Goal: Information Seeking & Learning: Learn about a topic

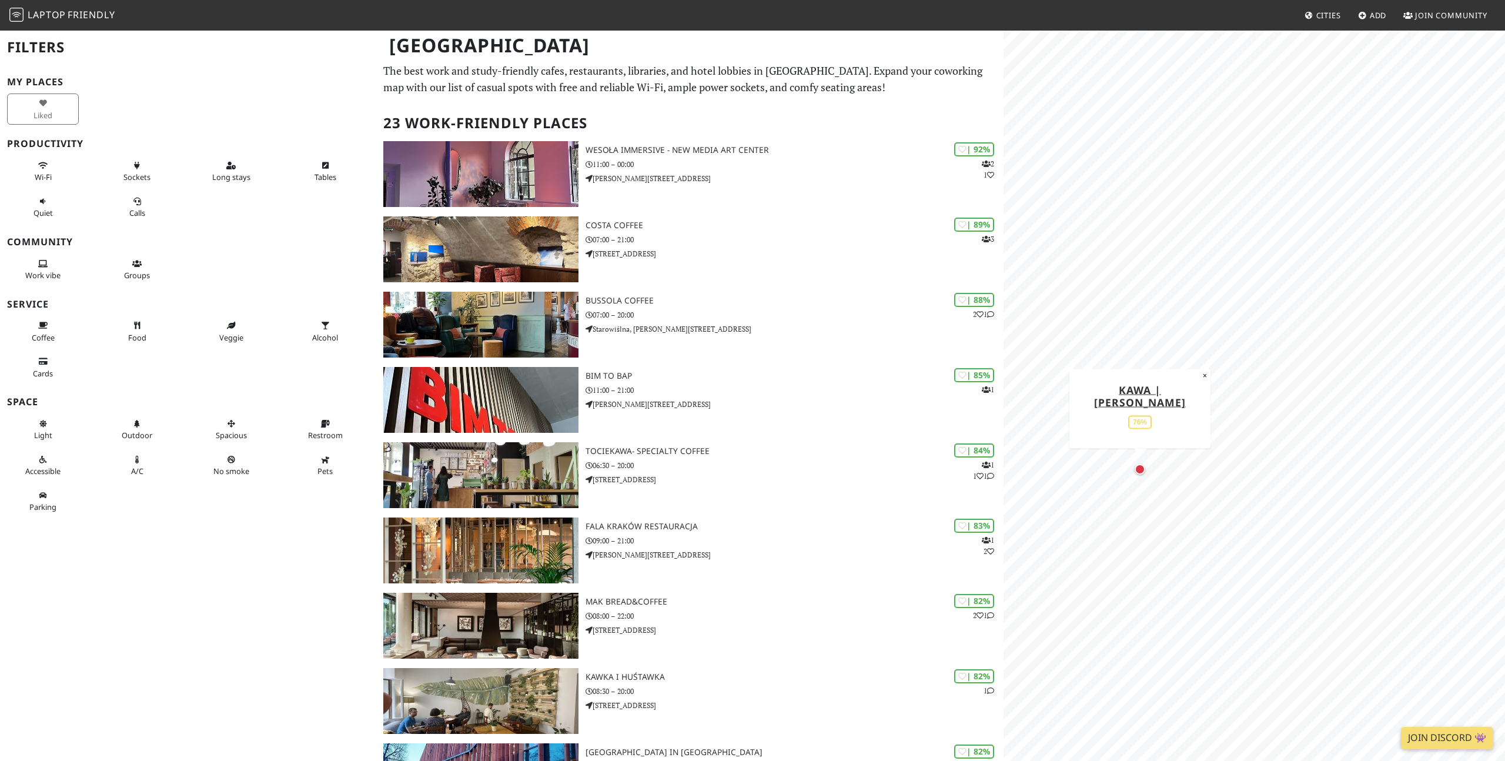
click at [1141, 467] on div "Map marker" at bounding box center [1140, 469] width 11 height 11
click at [1122, 479] on div "Map marker" at bounding box center [1121, 480] width 8 height 8
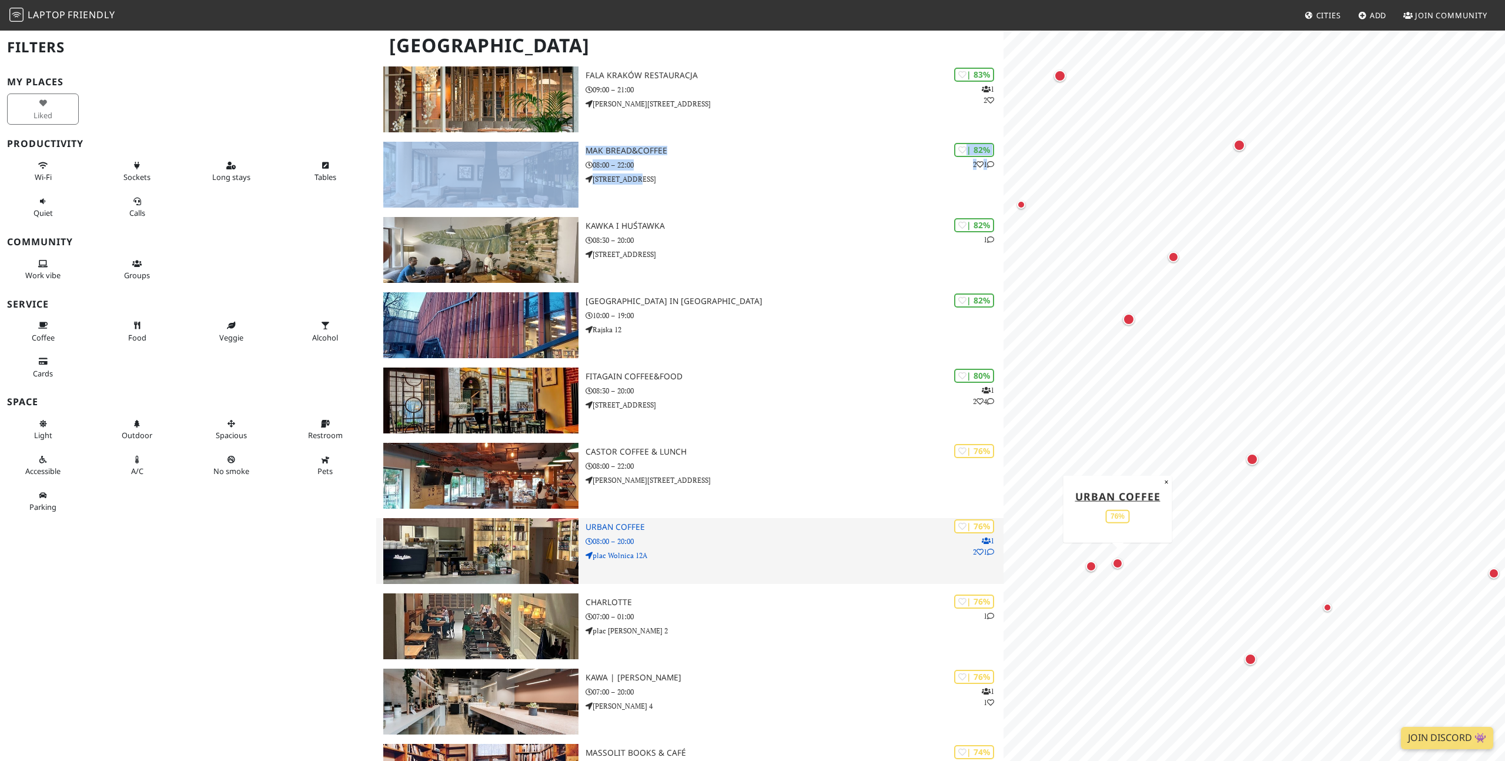
scroll to position [450, 0]
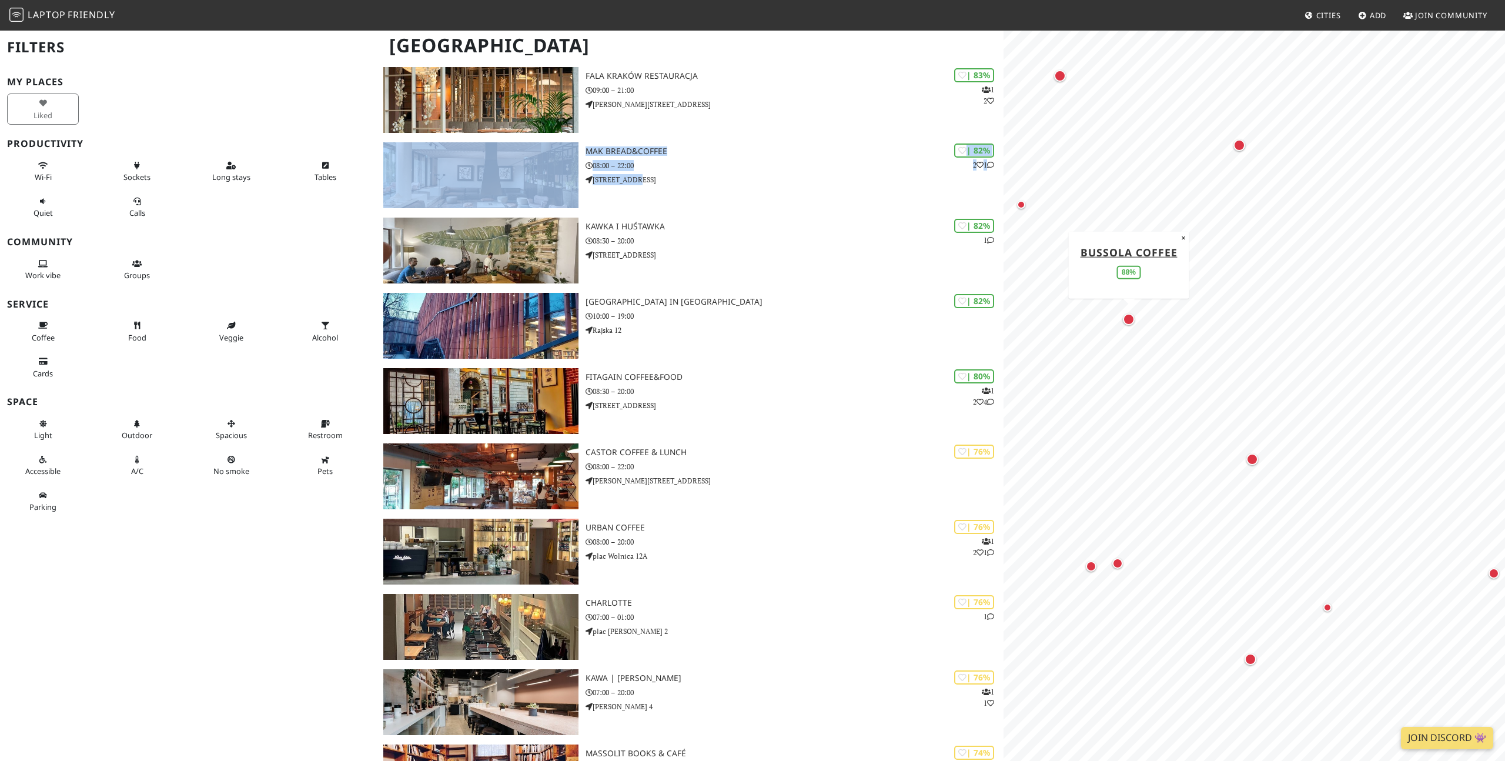
click at [1127, 319] on div "Map marker" at bounding box center [1129, 319] width 12 height 12
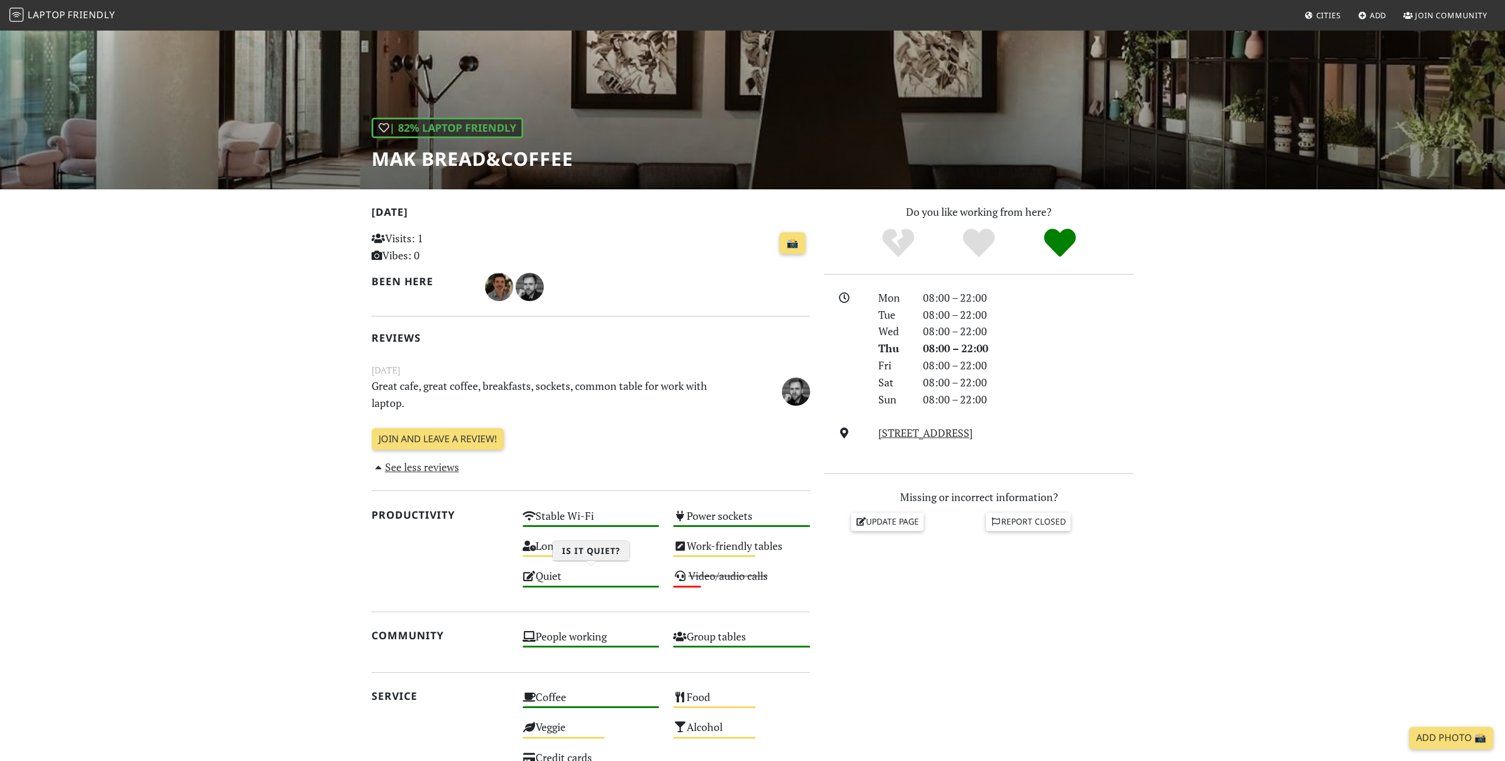
scroll to position [96, 0]
